Goal: Task Accomplishment & Management: Use online tool/utility

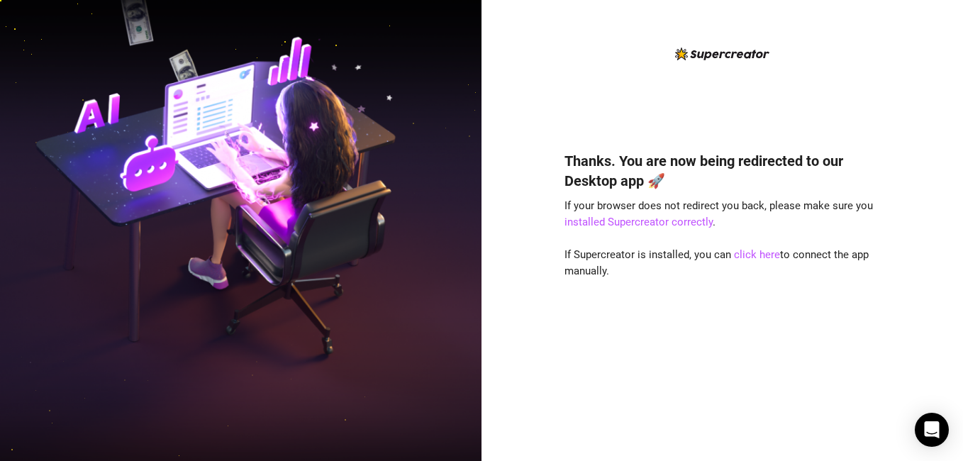
drag, startPoint x: 0, startPoint y: 0, endPoint x: 785, endPoint y: 254, distance: 825.2
click at [785, 254] on span "If Supercreator is installed, you can click here to connect the app manually." at bounding box center [717, 263] width 304 height 30
click at [749, 257] on link "click here" at bounding box center [757, 254] width 46 height 13
click at [747, 256] on link "click here" at bounding box center [757, 254] width 46 height 13
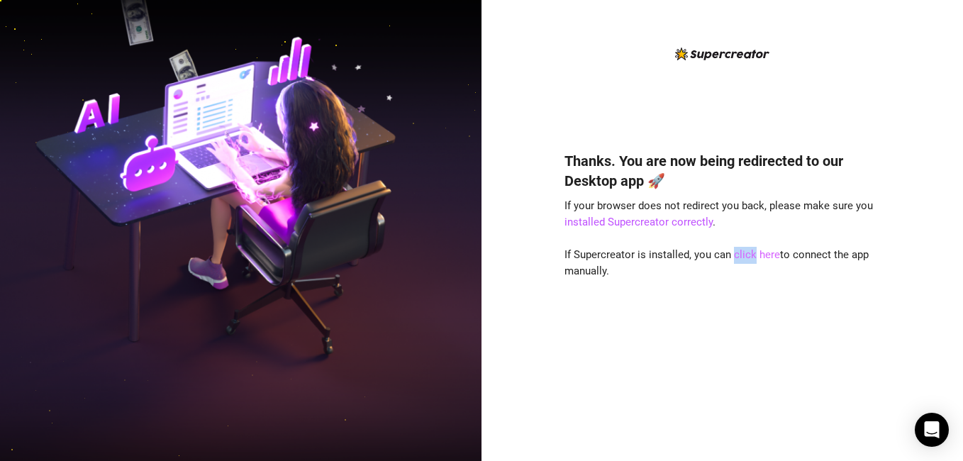
click at [747, 256] on link "click here" at bounding box center [757, 254] width 46 height 13
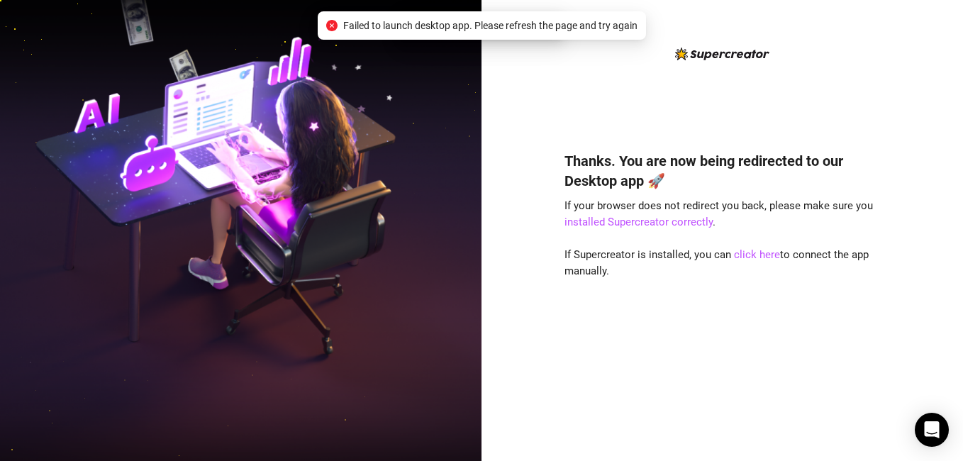
click at [499, 41] on div "Thanks. You are now being redirected to our Desktop app 🚀 If your browser does …" at bounding box center [723, 230] width 482 height 461
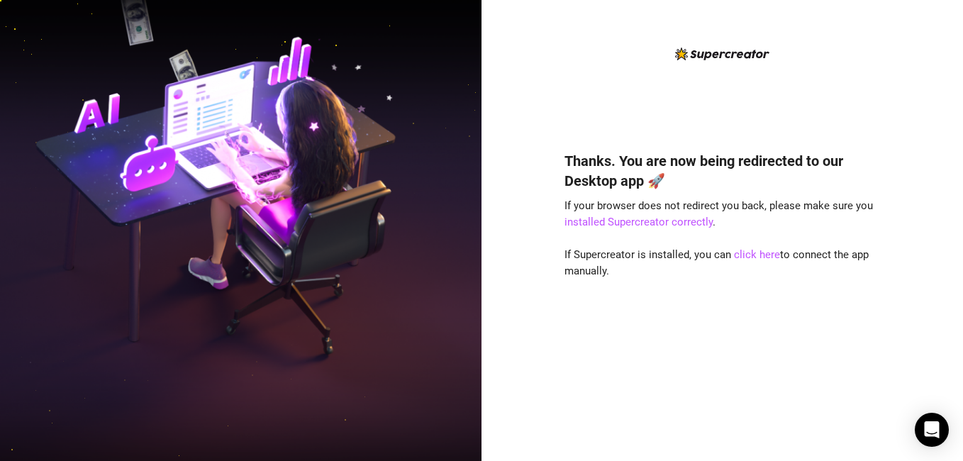
click at [499, 41] on div "Thanks. You are now being redirected to our Desktop app 🚀 If your browser does …" at bounding box center [723, 230] width 482 height 461
click at [757, 255] on link "click here" at bounding box center [757, 254] width 46 height 13
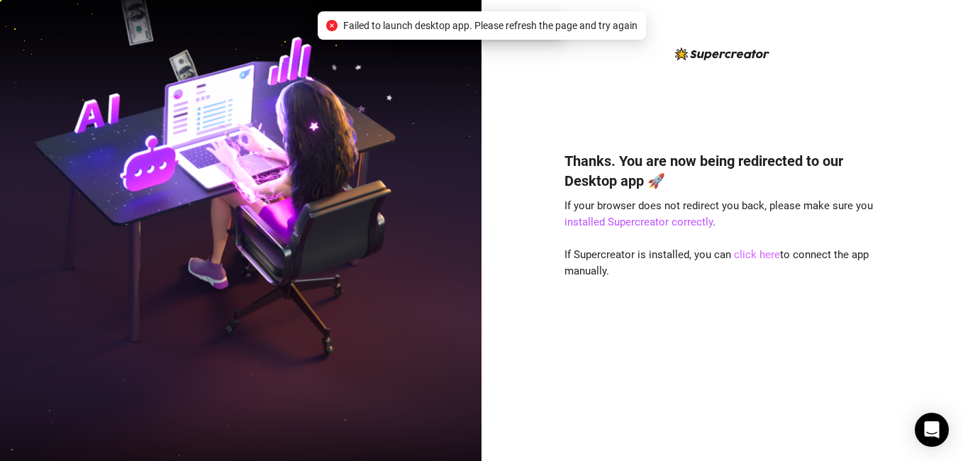
click at [757, 255] on link "click here" at bounding box center [757, 254] width 46 height 13
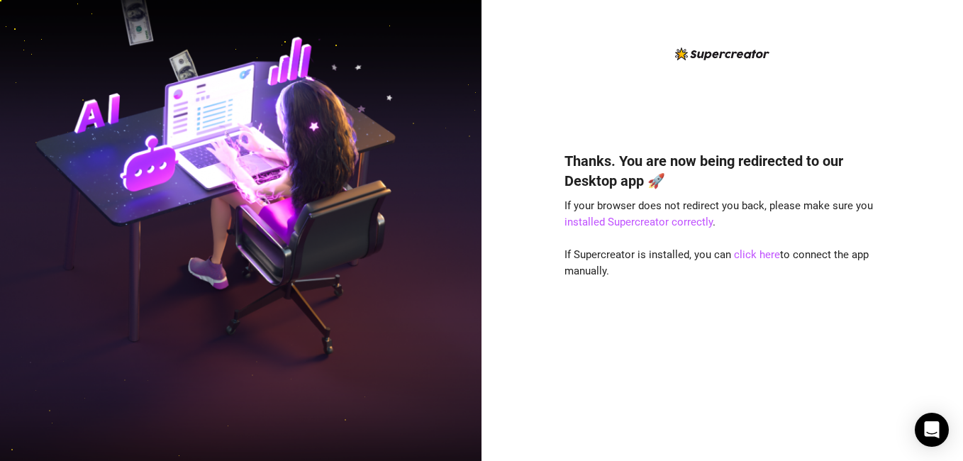
click at [756, 246] on div "Thanks. You are now being redirected to our Desktop app 🚀 If your browser does …" at bounding box center [723, 285] width 316 height 306
